Goal: Find specific page/section: Find specific page/section

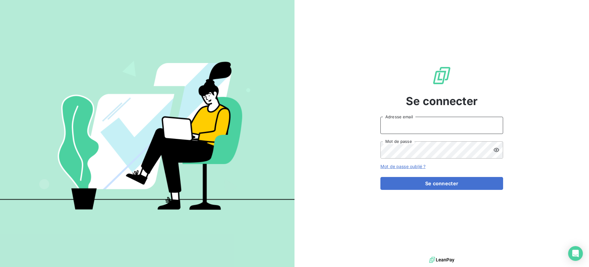
type input "[EMAIL_ADDRESS][DOMAIN_NAME]"
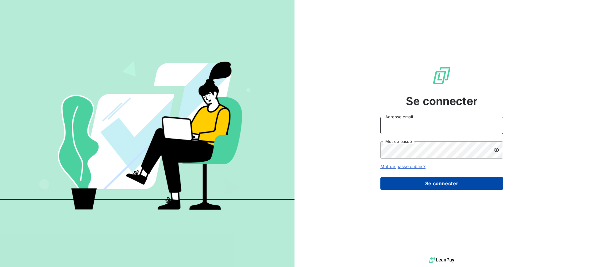
type input "[EMAIL_ADDRESS][DOMAIN_NAME]"
click at [412, 181] on button "Se connecter" at bounding box center [441, 183] width 123 height 13
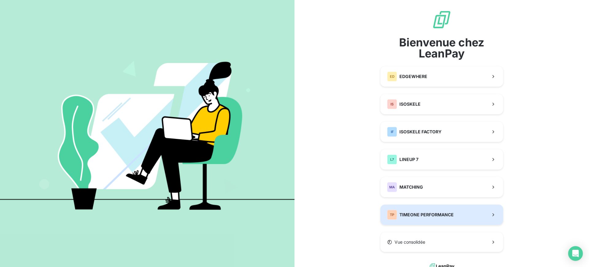
click at [410, 207] on button "TP TIMEONE PERFORMANCE" at bounding box center [441, 214] width 123 height 20
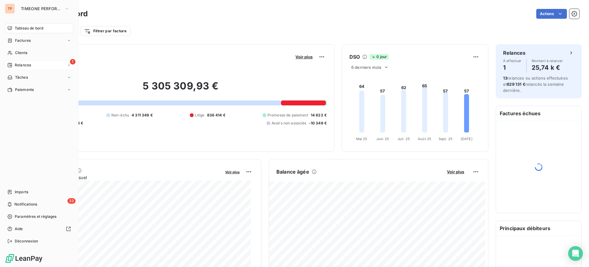
click at [15, 63] on span "Relances" at bounding box center [23, 65] width 16 height 6
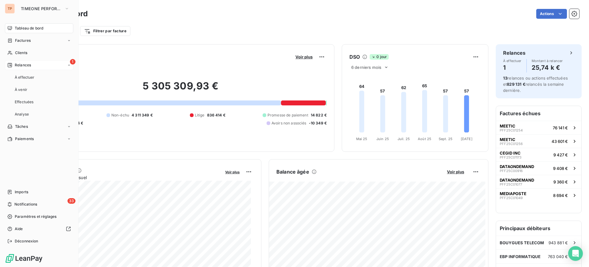
click at [48, 65] on div "1 Relances" at bounding box center [39, 65] width 68 height 10
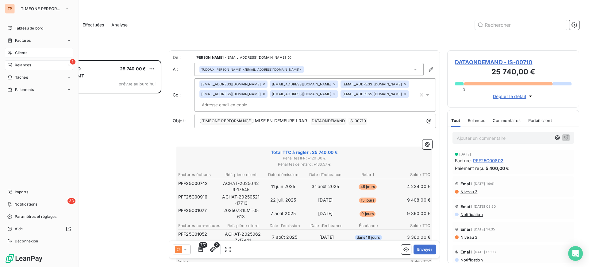
click at [25, 49] on div "Clients" at bounding box center [39, 53] width 68 height 10
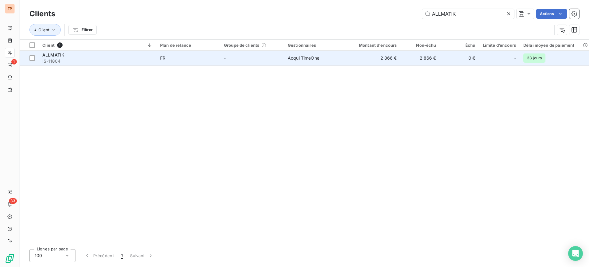
type input "ALLMATIK"
click at [359, 54] on td "2 866 €" at bounding box center [374, 58] width 53 height 15
